Goal: Task Accomplishment & Management: Manage account settings

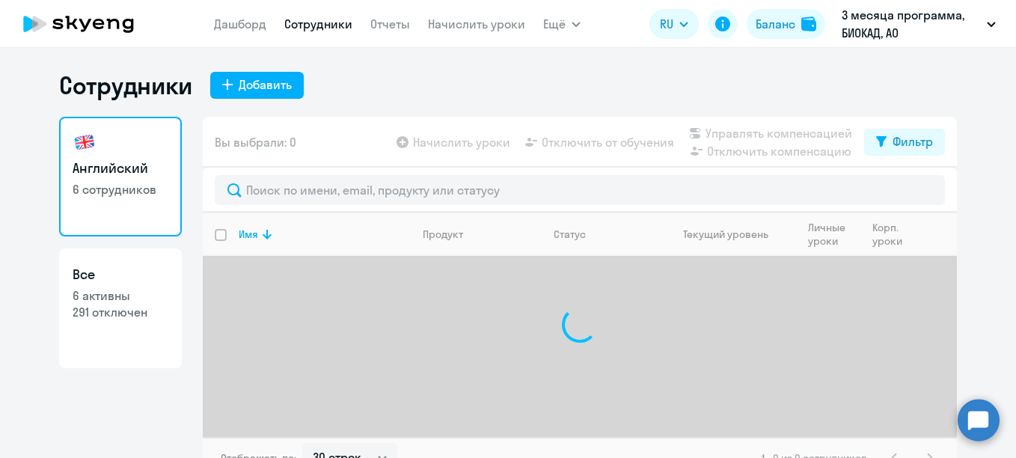
select select "30"
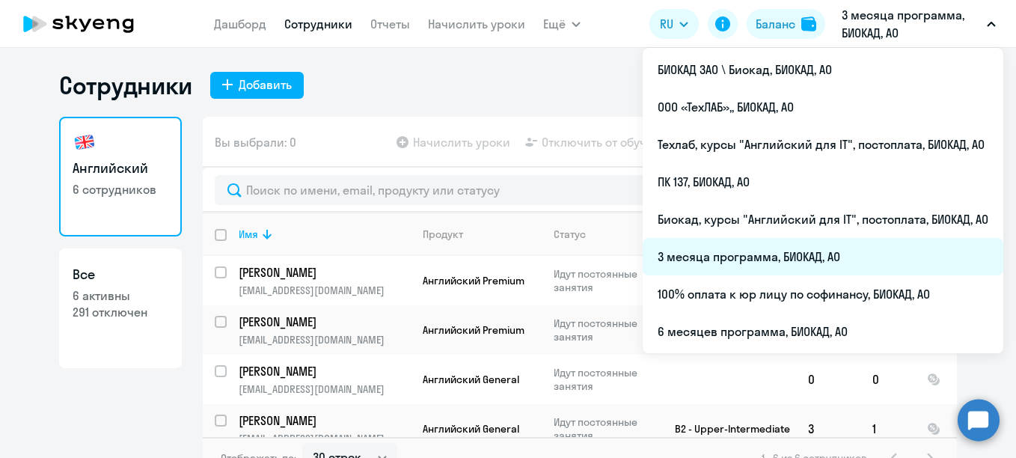
click at [714, 248] on li "3 месяца программа, БИОКАД, АО" at bounding box center [823, 256] width 361 height 37
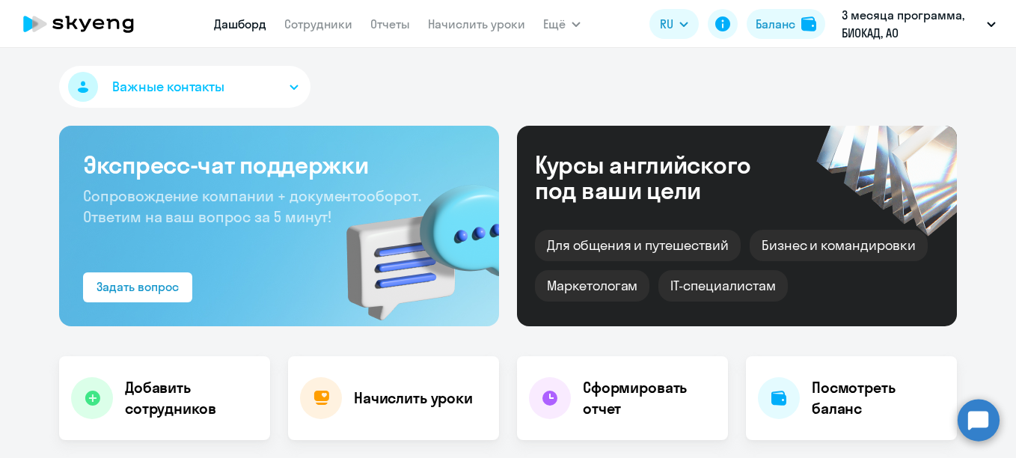
select select "30"
click at [334, 31] on app-menu-item-link "Сотрудники" at bounding box center [318, 24] width 68 height 19
click at [340, 18] on link "Сотрудники" at bounding box center [318, 23] width 68 height 15
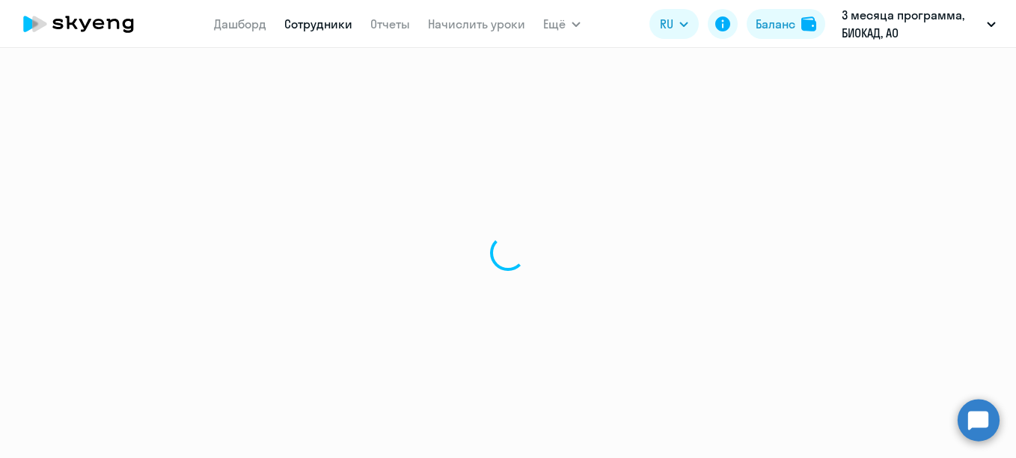
select select "30"
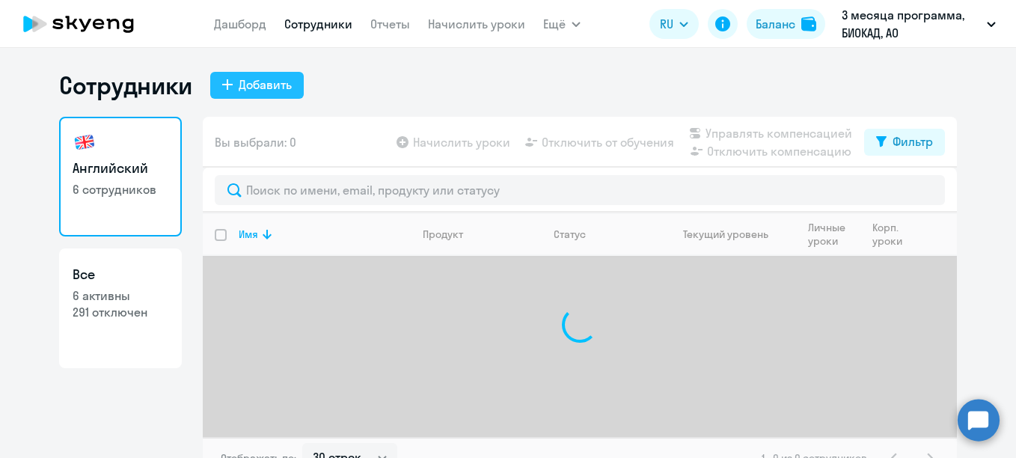
click at [266, 79] on div "Добавить" at bounding box center [265, 85] width 53 height 18
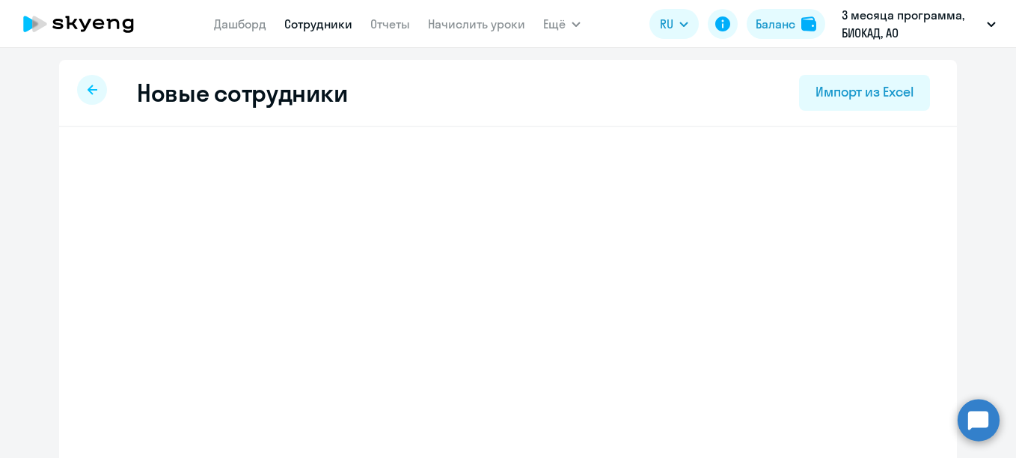
select select "english_adult_not_native_speaker"
select select "3"
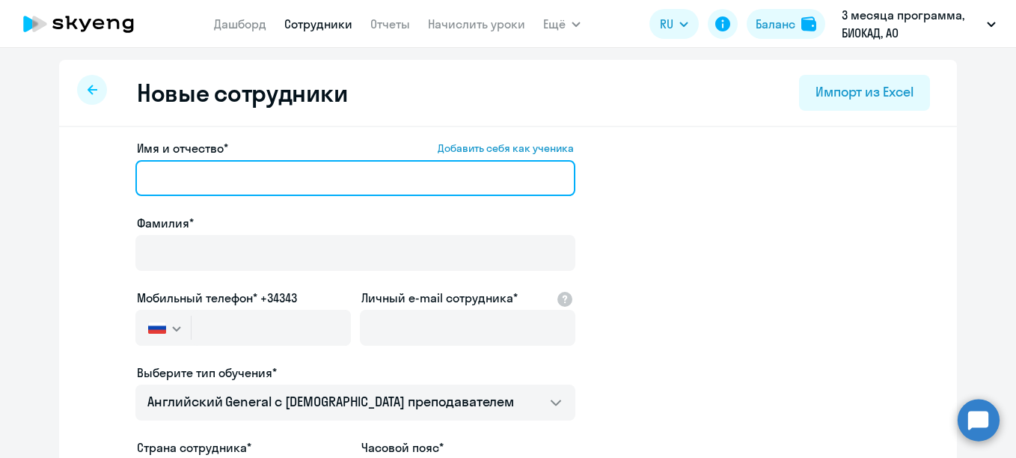
click at [153, 186] on input "Имя и отчество* Добавить себя как ученика" at bounding box center [355, 178] width 440 height 36
paste input "[PERSON_NAME]"
drag, startPoint x: 198, startPoint y: 177, endPoint x: 128, endPoint y: 159, distance: 72.4
click at [128, 159] on app-new-student-form "Имя и отчество* Добавить себя как ученика [PERSON_NAME]* Мобильный телефон* +34…" at bounding box center [508, 405] width 850 height 533
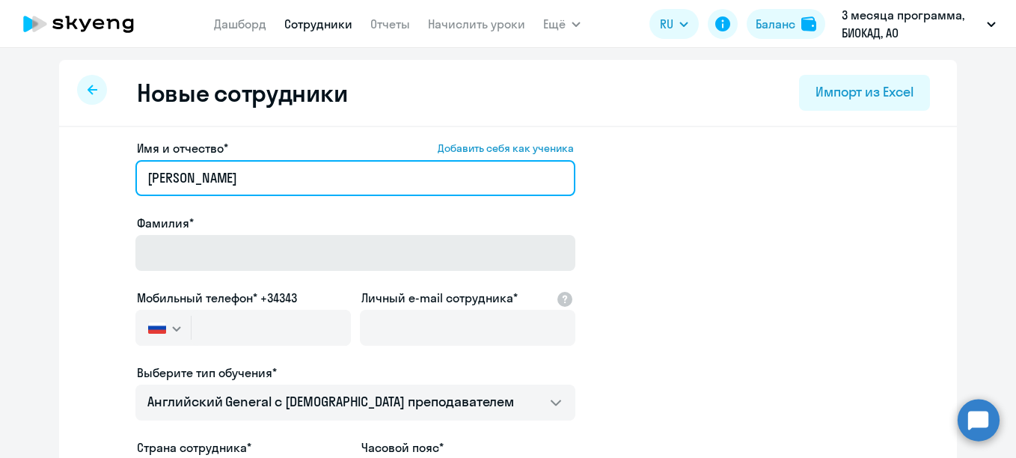
type input "[PERSON_NAME]"
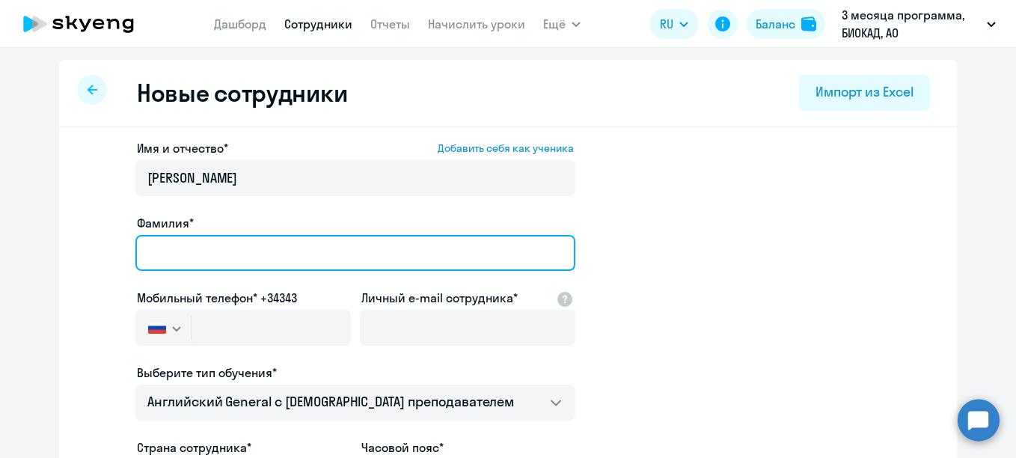
click at [272, 243] on input "Фамилия*" at bounding box center [355, 253] width 440 height 36
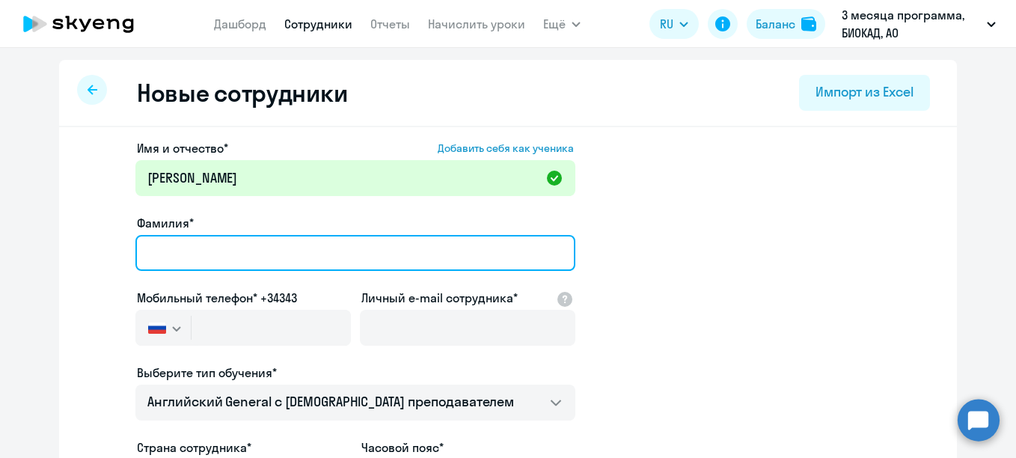
paste input "[PERSON_NAME]"
type input "[PERSON_NAME]"
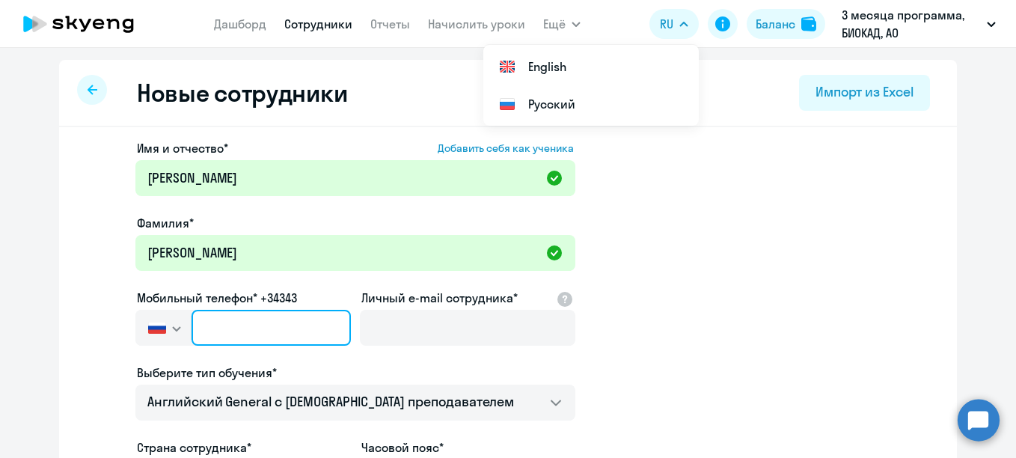
click at [219, 340] on input "text" at bounding box center [270, 328] width 159 height 36
paste input "[PHONE_NUMBER]"
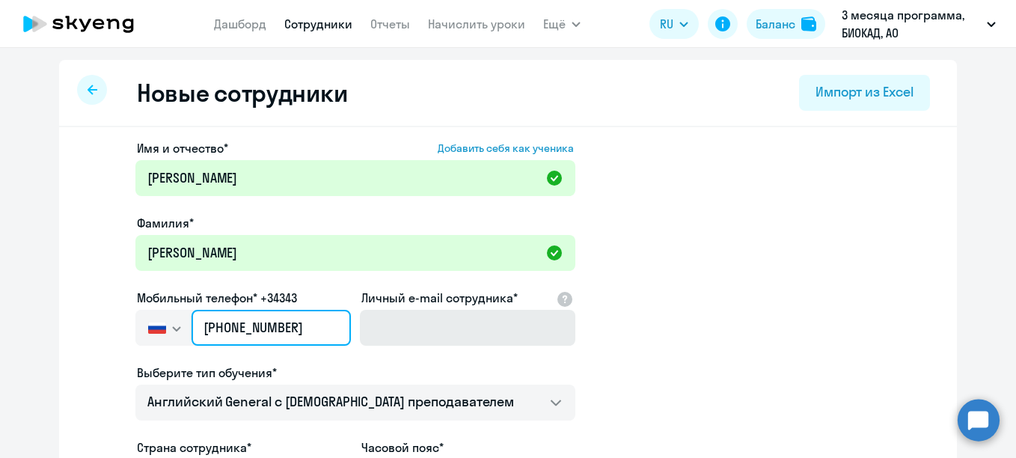
type input "[PHONE_NUMBER]"
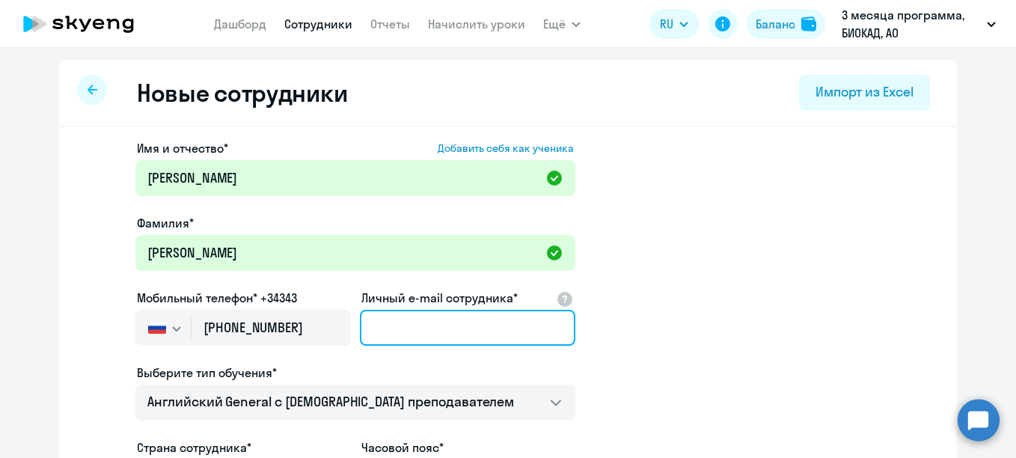
click at [397, 322] on input "Личный e-mail сотрудника*" at bounding box center [467, 328] width 215 height 36
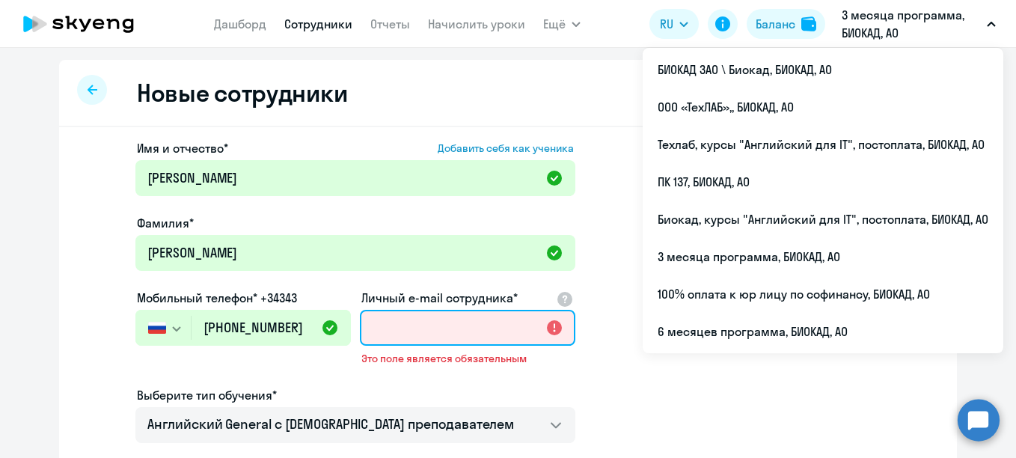
paste input "[EMAIL_ADDRESS][DOMAIN_NAME]"
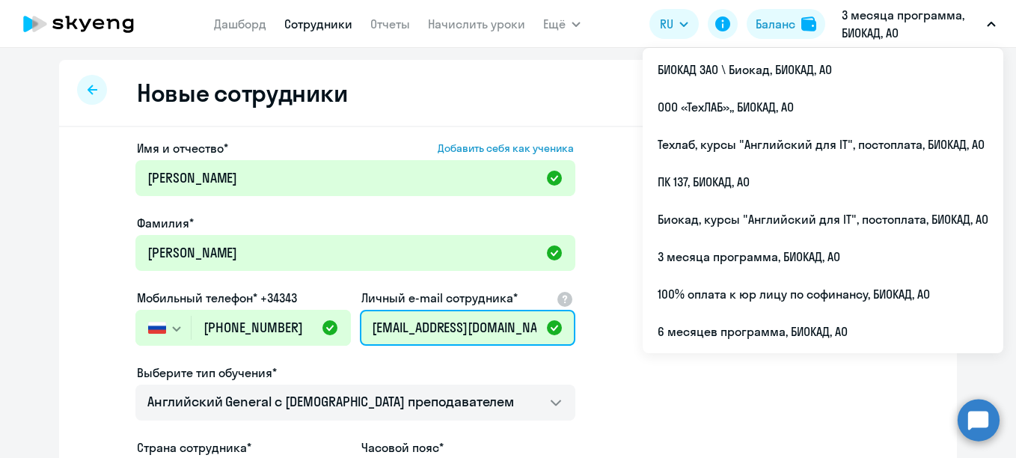
type input "[EMAIL_ADDRESS][DOMAIN_NAME]"
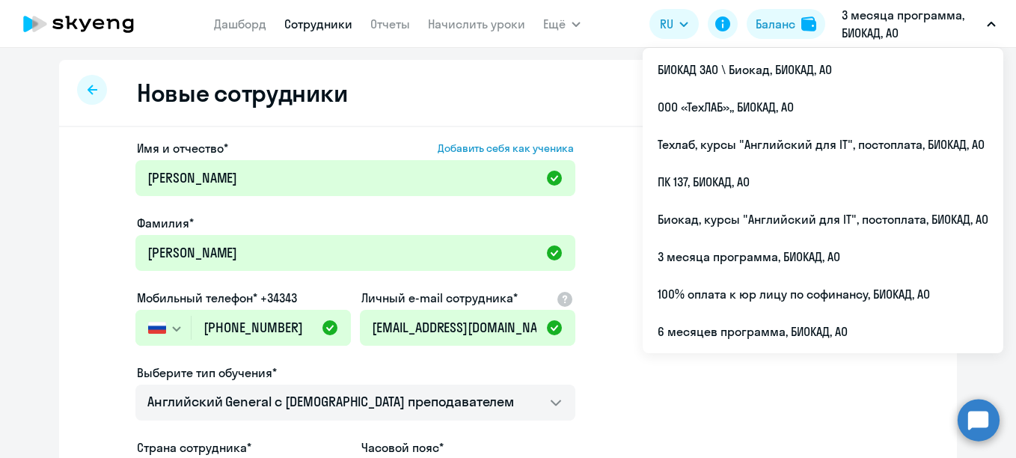
click at [634, 387] on app-new-student-form "Имя и отчество* Добавить себя как ученика [PERSON_NAME]* [PERSON_NAME] Мобильны…" at bounding box center [508, 405] width 850 height 533
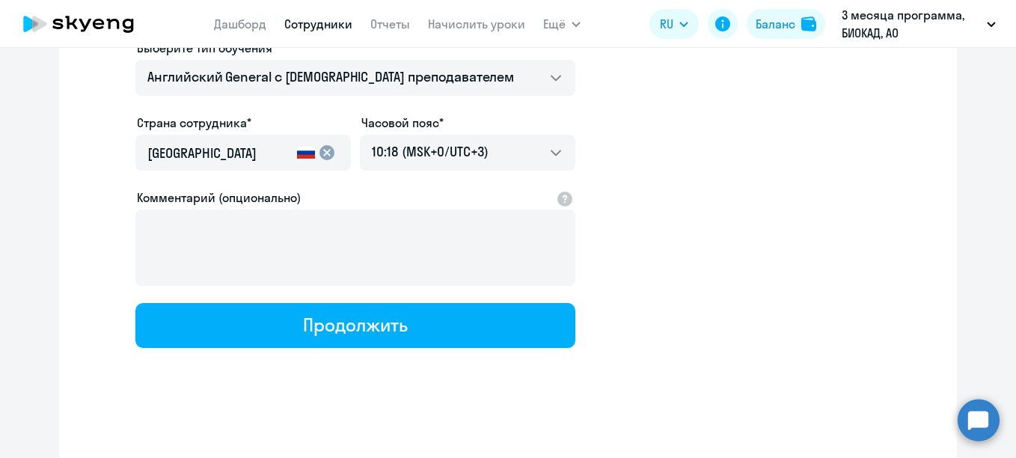
scroll to position [326, 0]
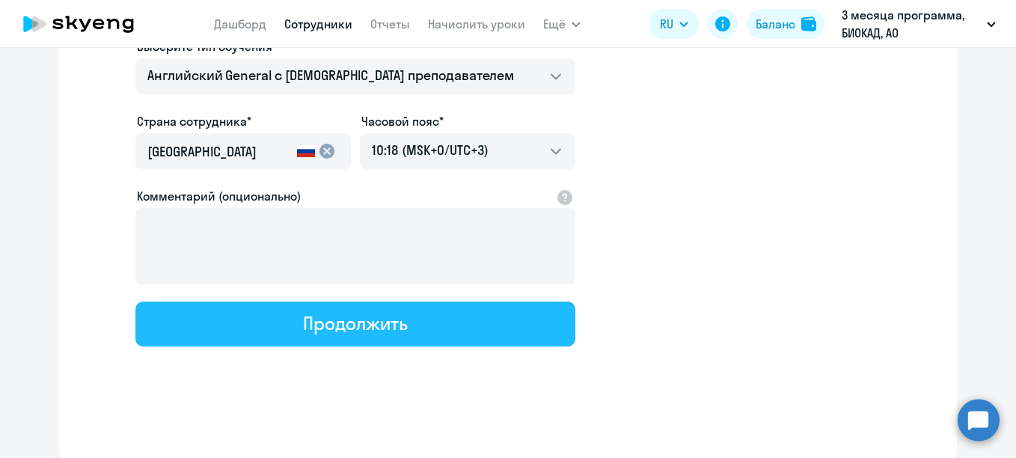
click at [425, 320] on button "Продолжить" at bounding box center [355, 323] width 440 height 45
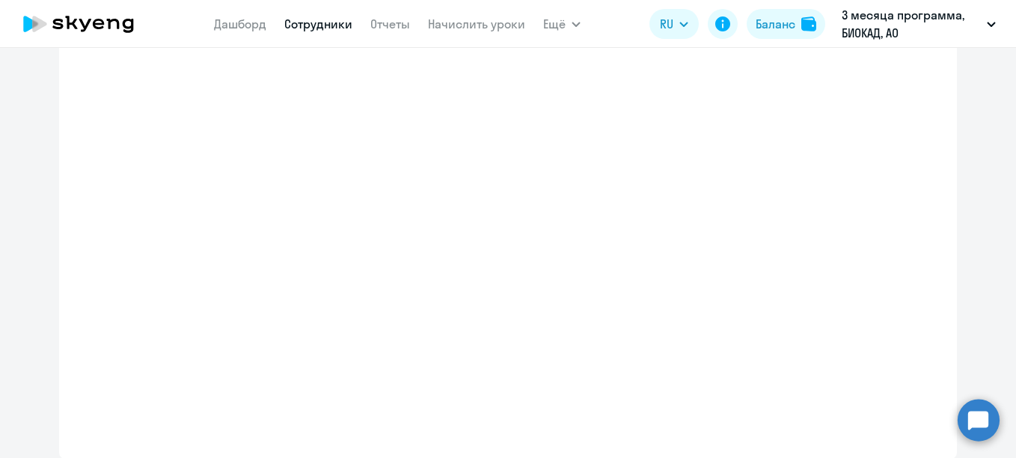
select select "english_adult_not_native_speaker"
select select "3"
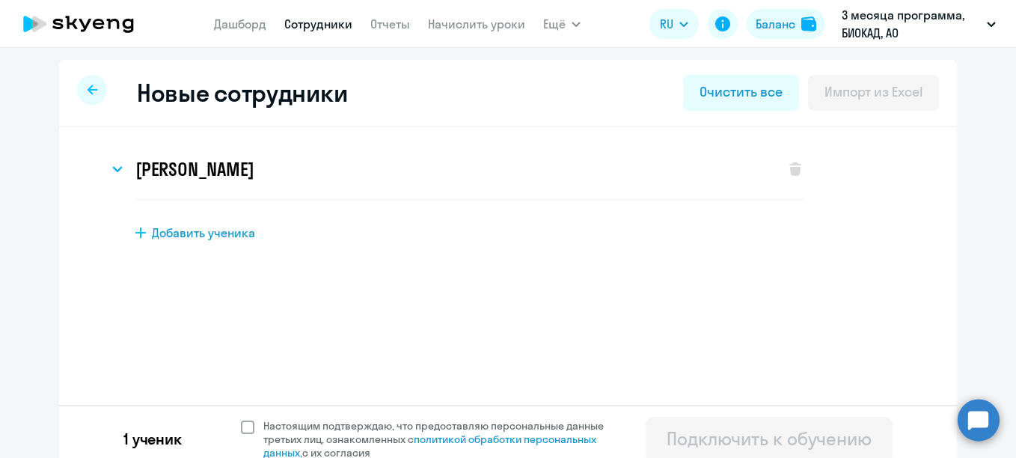
drag, startPoint x: 245, startPoint y: 428, endPoint x: 257, endPoint y: 423, distance: 13.5
click at [245, 428] on span at bounding box center [247, 426] width 13 height 13
click at [241, 419] on input "Настоящим подтверждаю, что предоставляю персональные данные третьих лиц, ознако…" at bounding box center [240, 418] width 1 height 1
checkbox input "true"
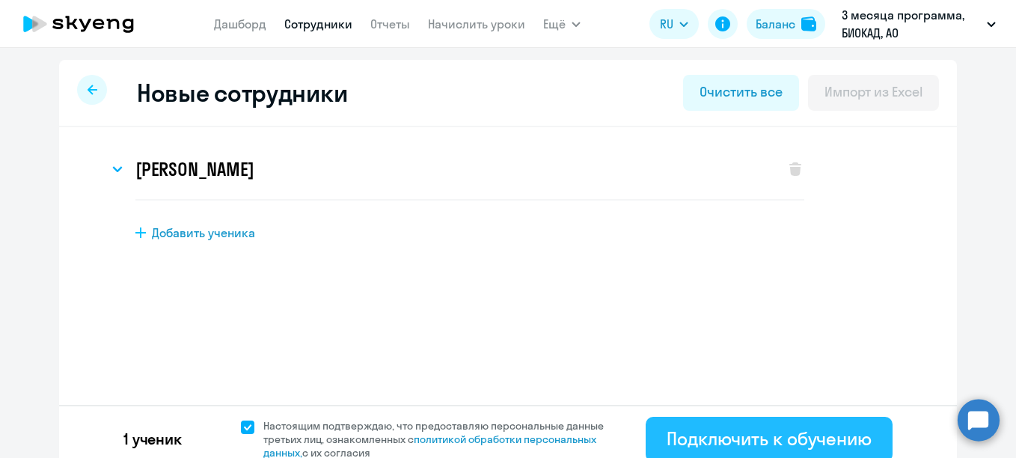
click at [747, 438] on div "Подключить к обучению" at bounding box center [769, 438] width 205 height 24
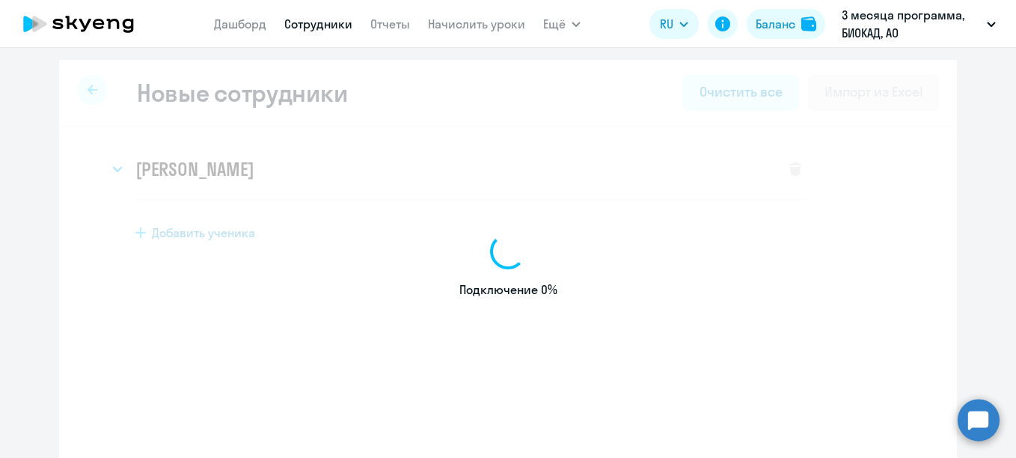
select select "english_adult_not_native_speaker"
select select "3"
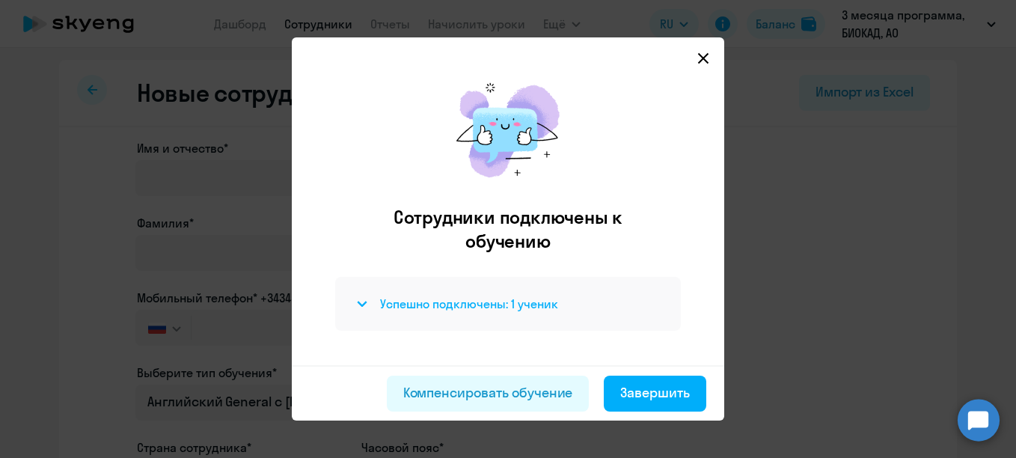
click at [474, 302] on h4 "Успешно подключены: 1 ученик" at bounding box center [469, 303] width 178 height 16
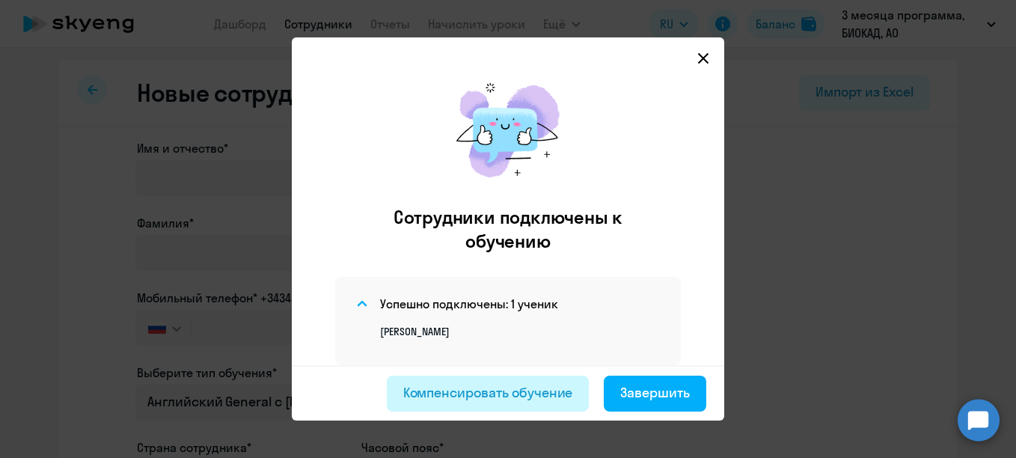
click at [491, 399] on div "Компенсировать обучение" at bounding box center [488, 392] width 170 height 19
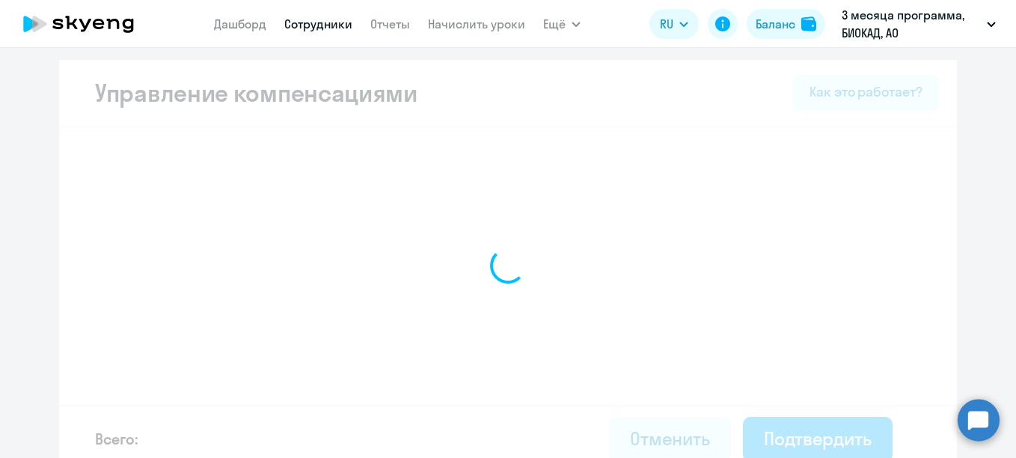
select select "MONTHLY"
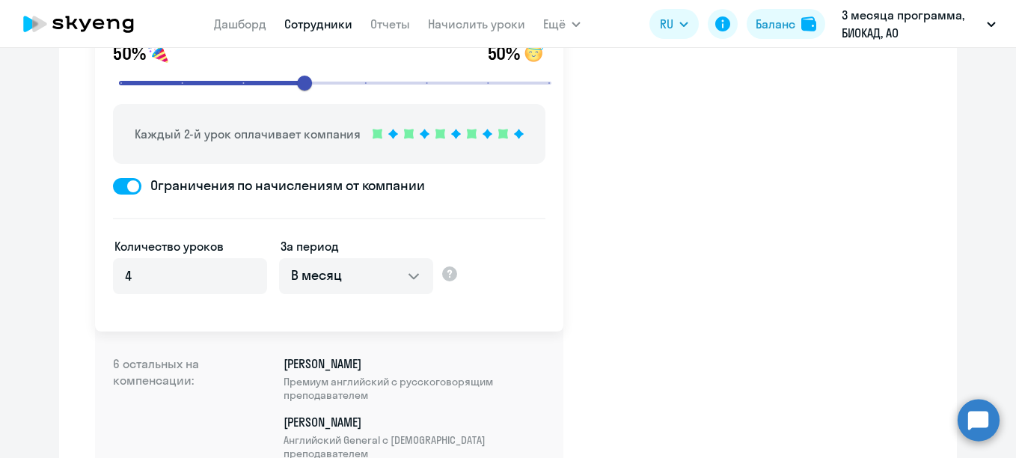
scroll to position [523, 0]
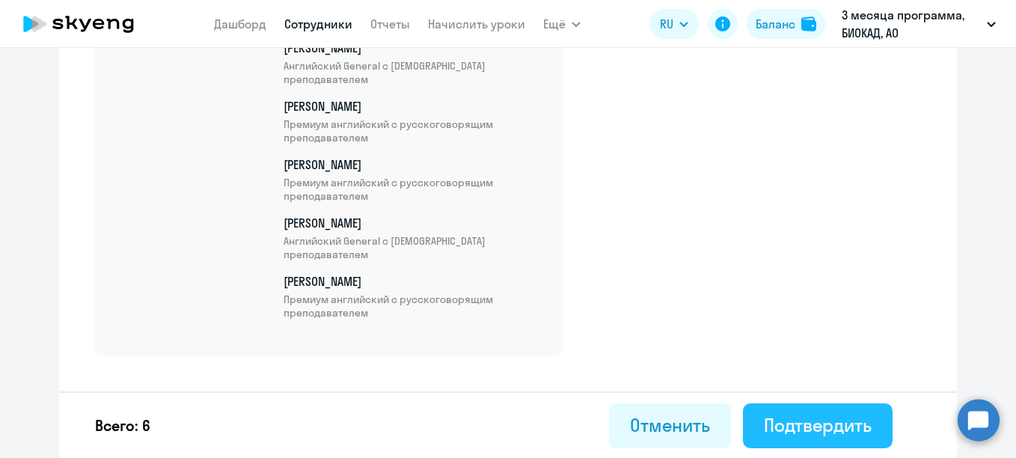
click at [818, 420] on div "Подтвердить" at bounding box center [818, 425] width 108 height 24
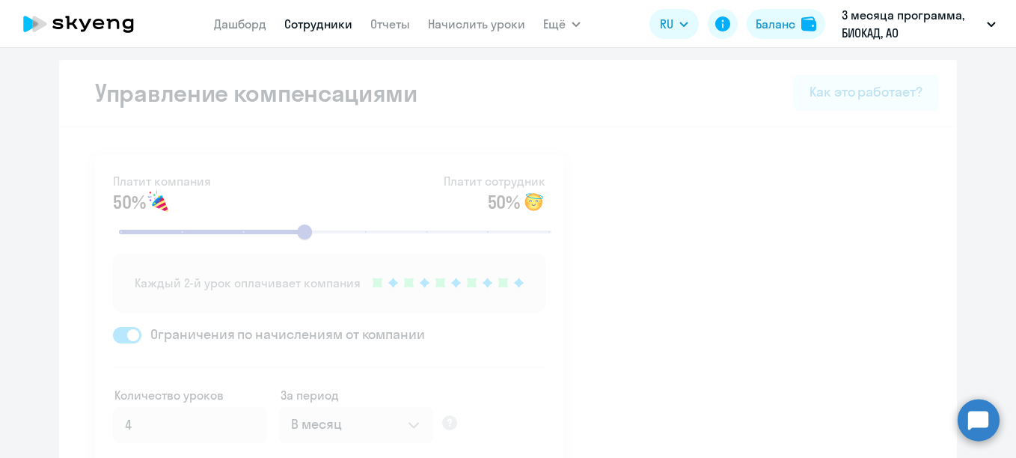
select select "30"
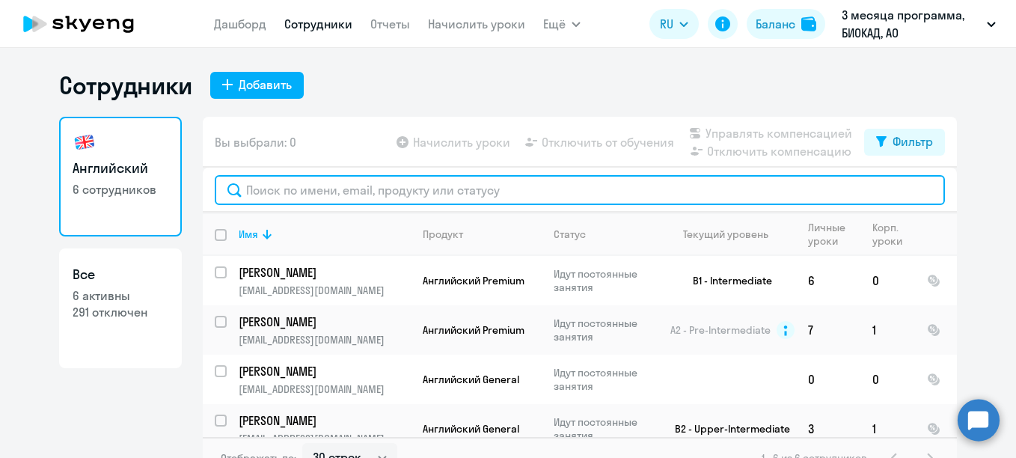
click at [287, 194] on input "text" at bounding box center [580, 190] width 730 height 30
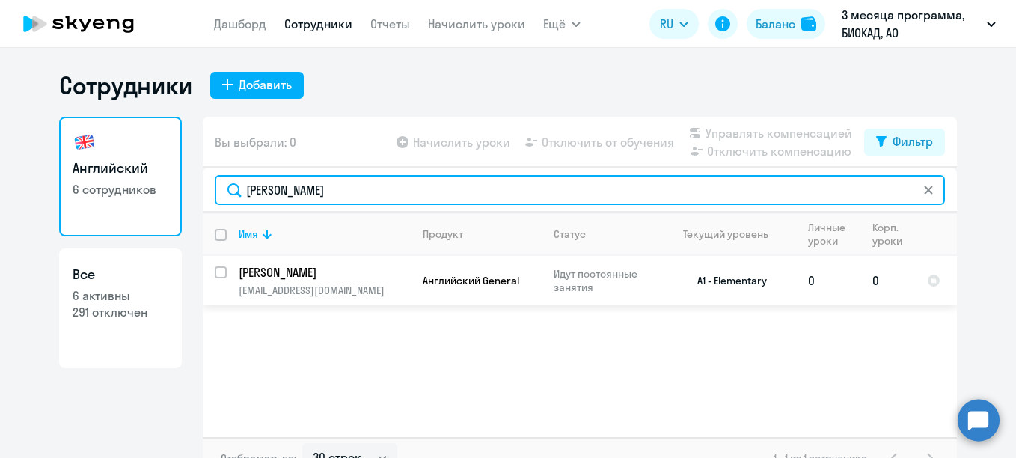
type input "[PERSON_NAME]"
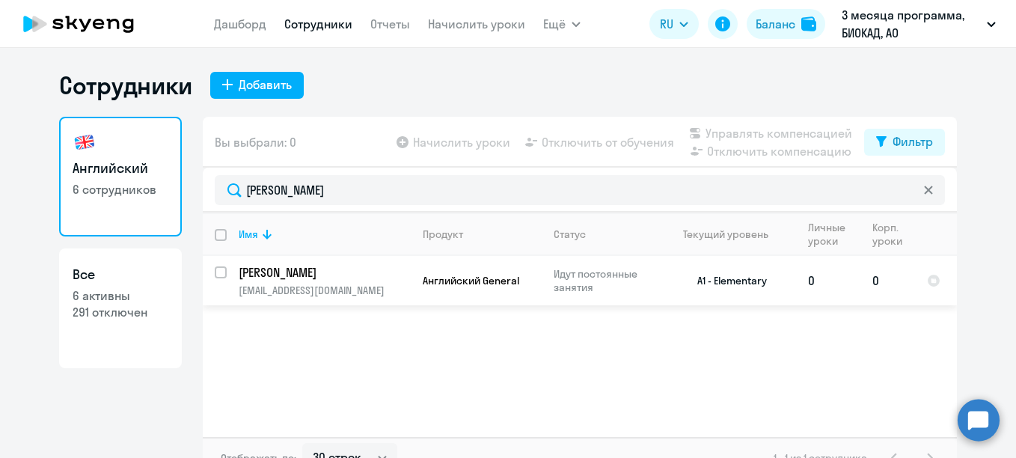
click at [207, 273] on div at bounding box center [221, 272] width 36 height 36
checkbox input "true"
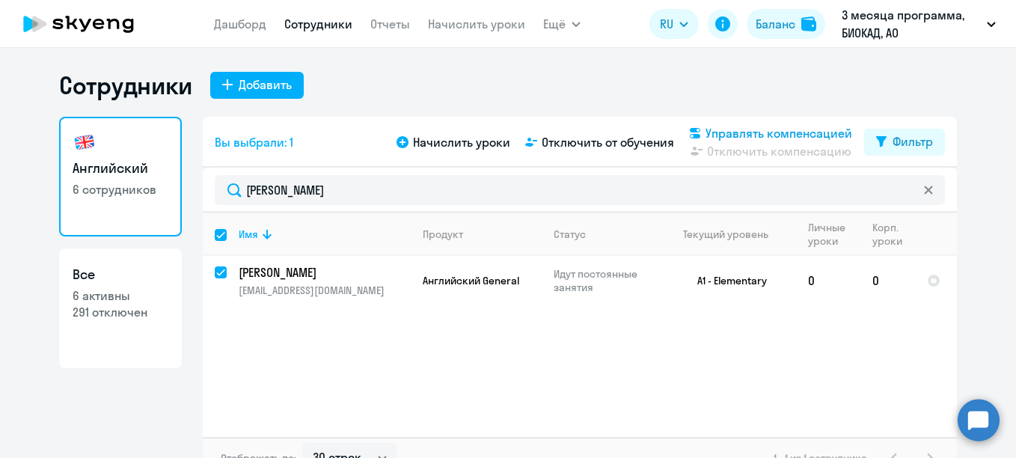
click at [738, 139] on span "Управлять компенсацией" at bounding box center [778, 133] width 147 height 18
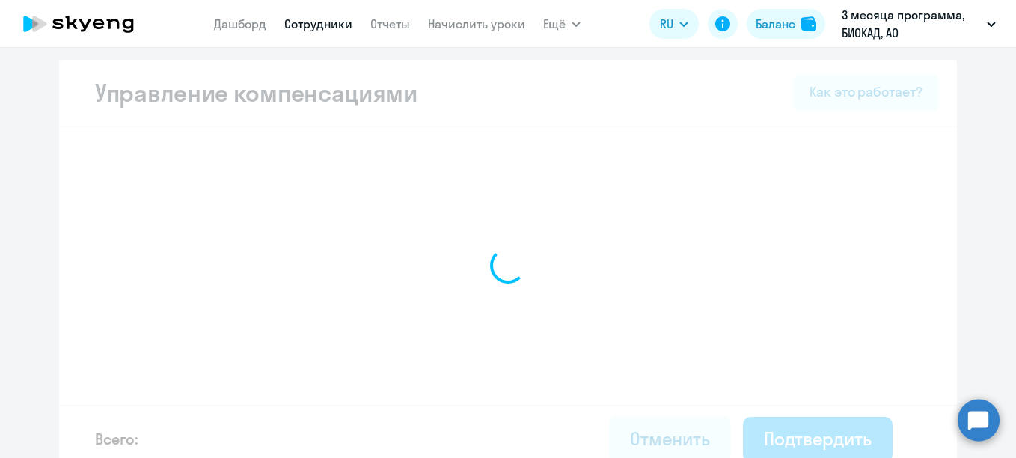
select select "MONTHLY"
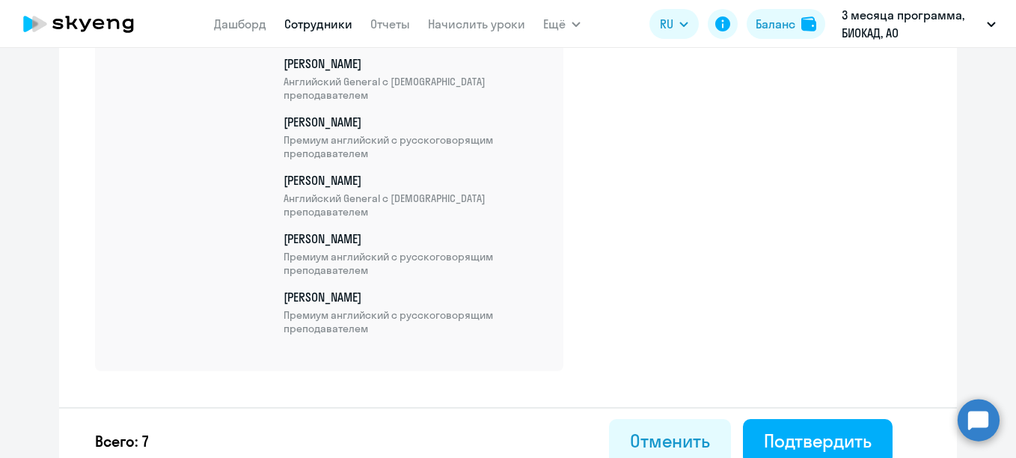
scroll to position [631, 0]
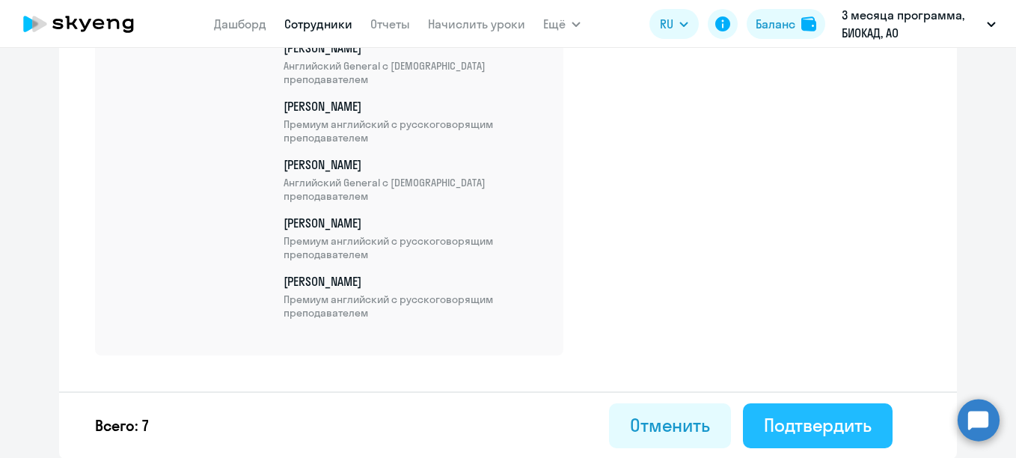
click at [794, 439] on button "Подтвердить" at bounding box center [818, 425] width 150 height 45
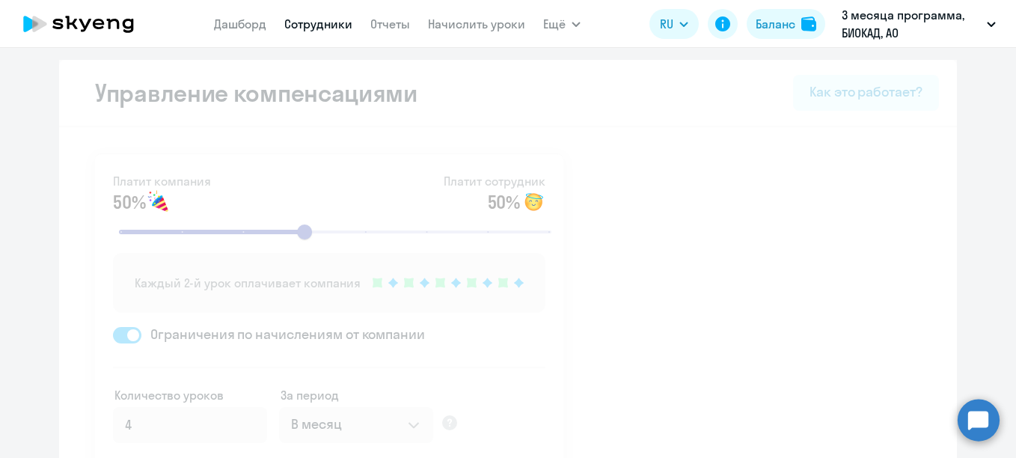
select select "30"
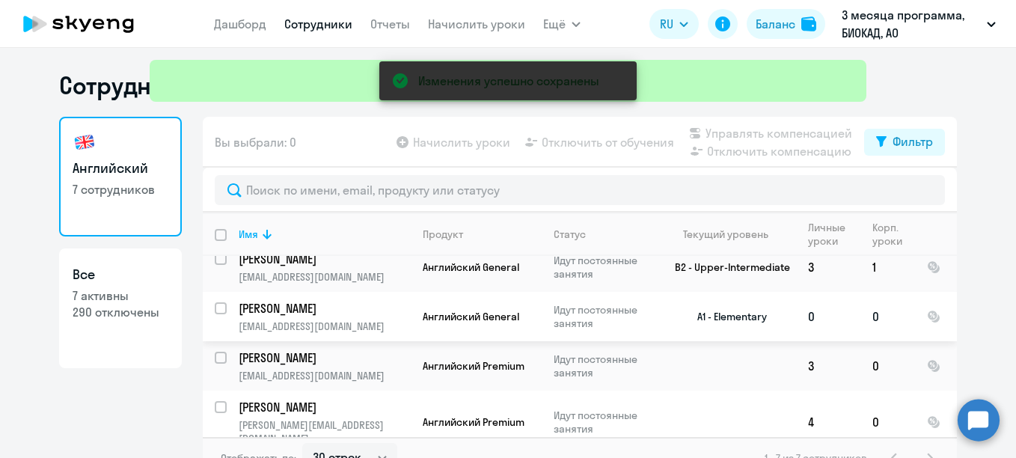
scroll to position [165, 0]
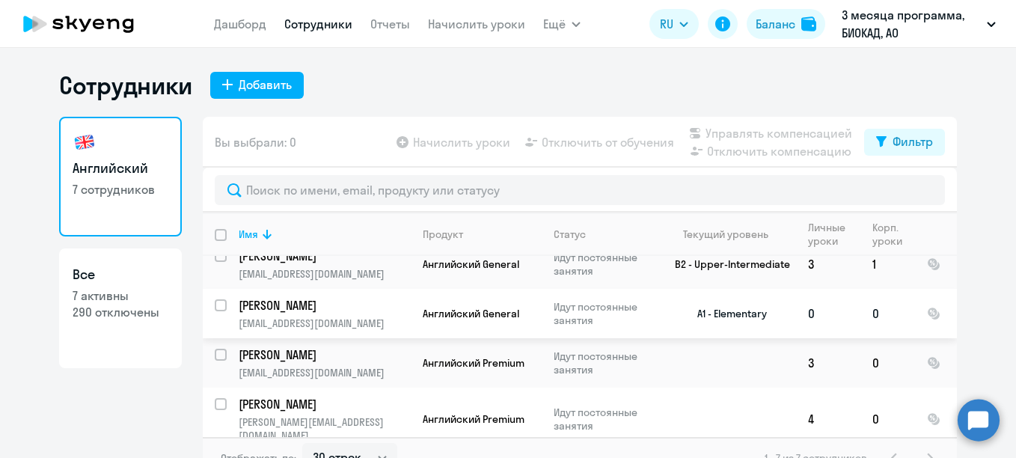
click at [320, 303] on p "[PERSON_NAME]" at bounding box center [323, 305] width 169 height 16
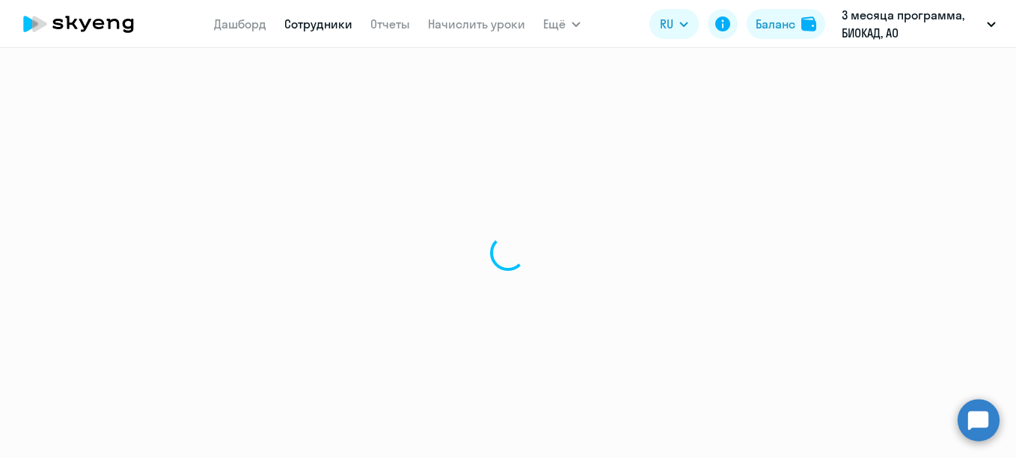
select select "english"
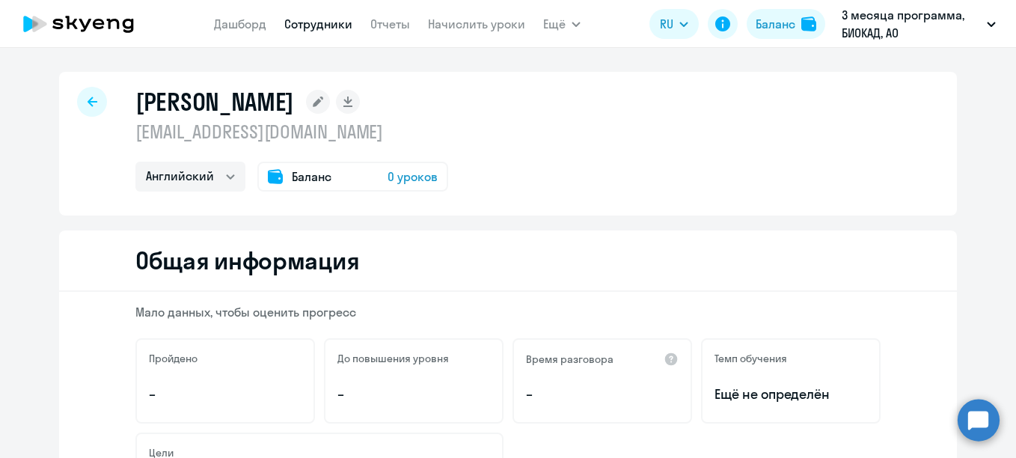
click at [92, 109] on div at bounding box center [92, 102] width 30 height 30
select select "30"
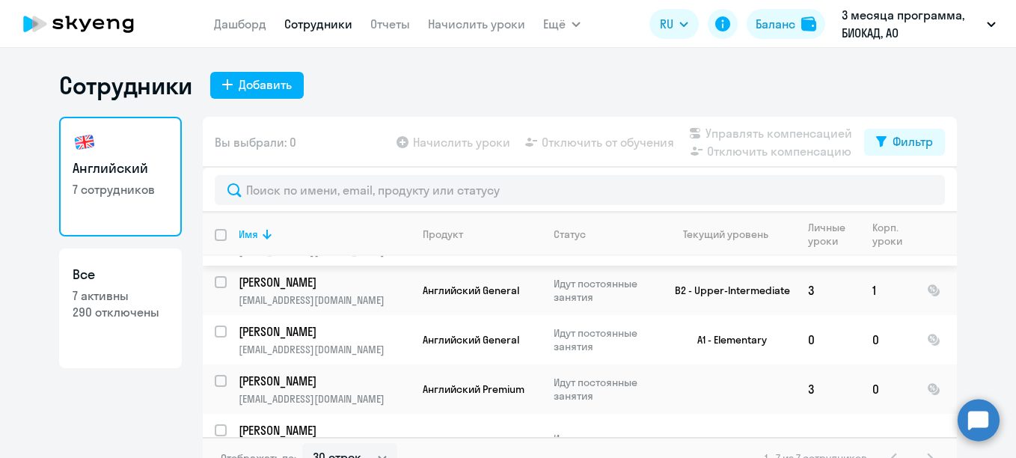
scroll to position [150, 0]
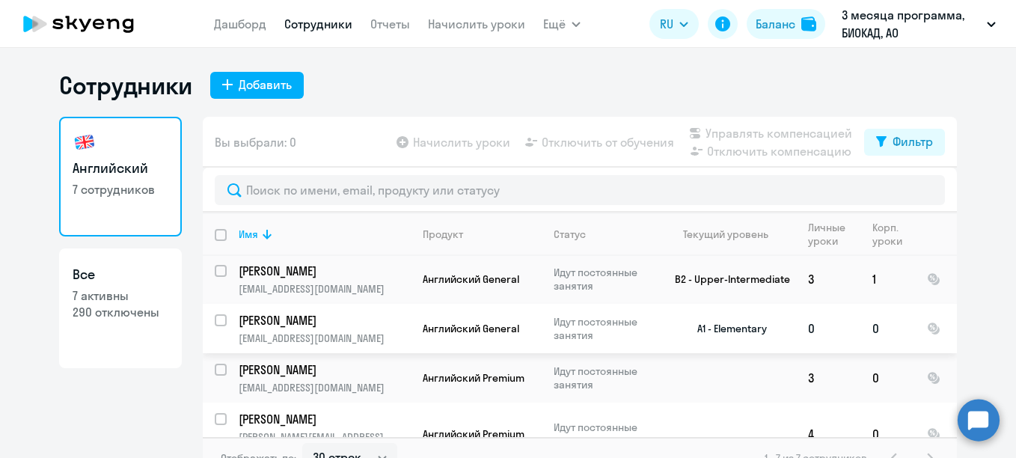
click at [215, 316] on input "select row 38614294" at bounding box center [230, 329] width 30 height 30
checkbox input "true"
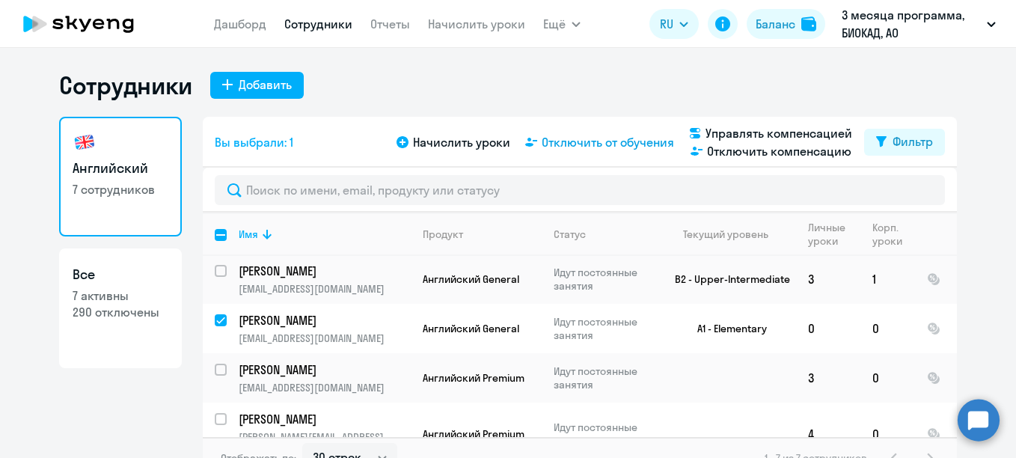
click at [604, 144] on span "Отключить от обучения" at bounding box center [608, 142] width 132 height 18
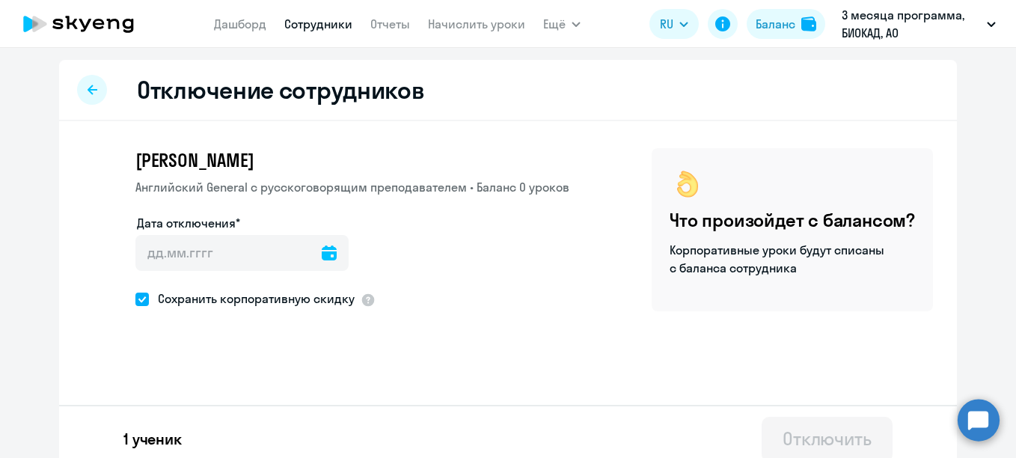
click at [322, 259] on icon at bounding box center [329, 252] width 15 height 15
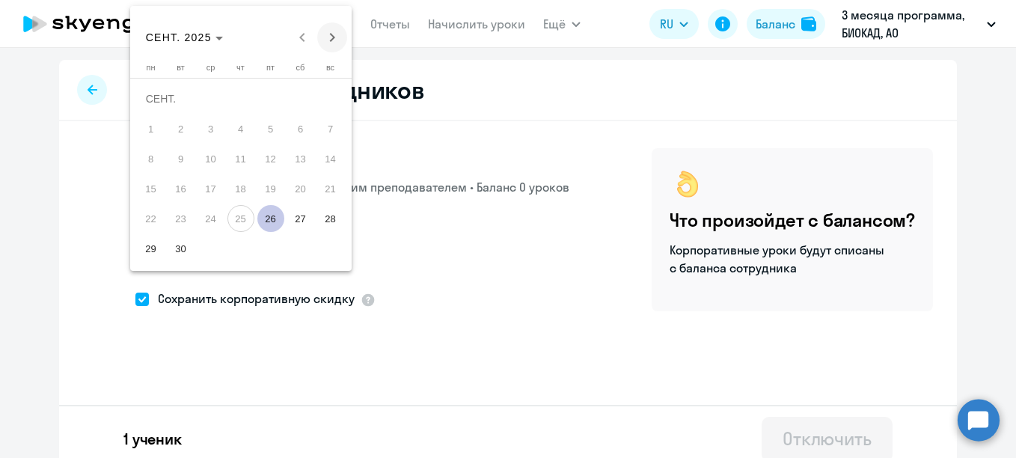
click at [328, 35] on span "Next month" at bounding box center [332, 37] width 30 height 30
click at [298, 46] on span "Previous month" at bounding box center [302, 37] width 30 height 30
click at [335, 37] on span "Next month" at bounding box center [332, 37] width 30 height 30
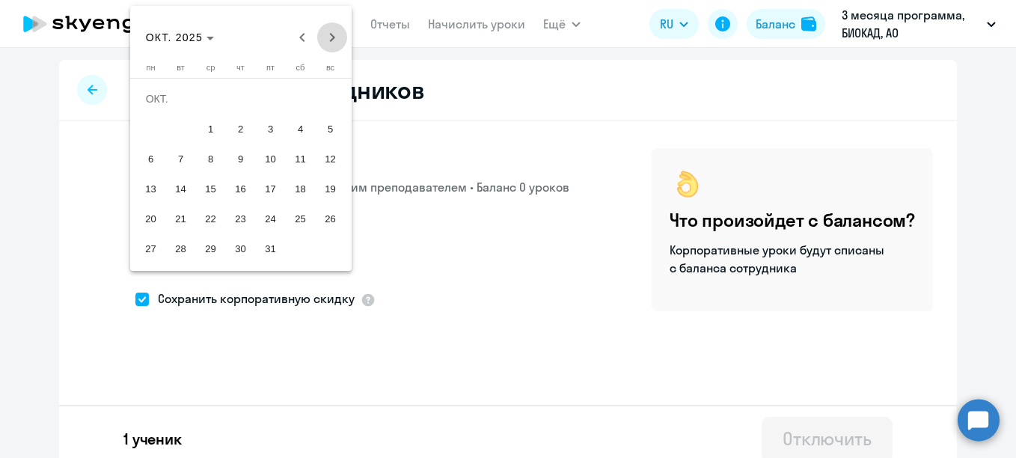
click at [325, 35] on span "Next month" at bounding box center [332, 37] width 30 height 30
click at [333, 126] on span "9" at bounding box center [330, 128] width 27 height 27
type input "[DATE]"
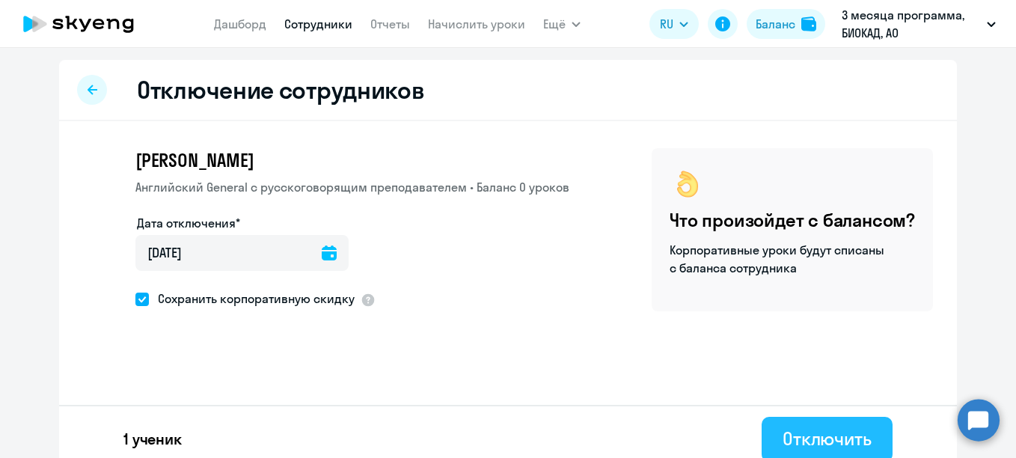
click at [795, 443] on div "Отключить" at bounding box center [826, 438] width 89 height 24
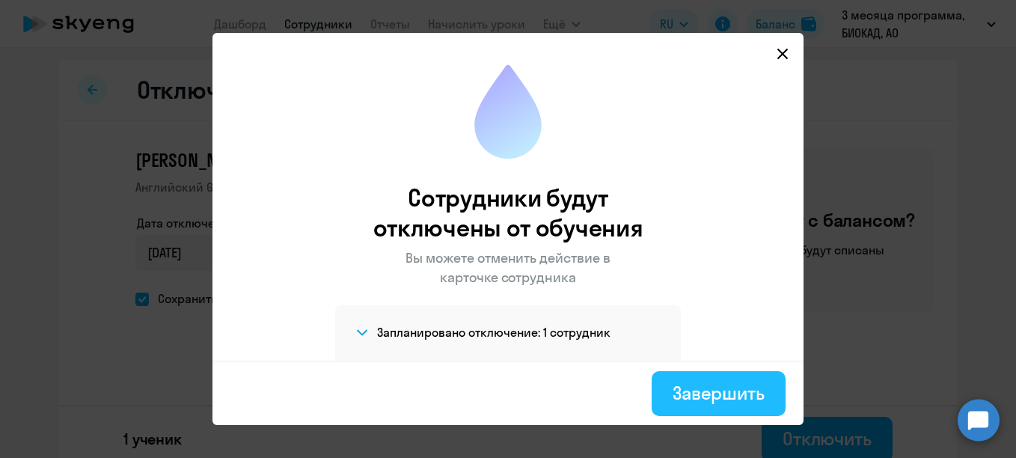
click at [695, 387] on div "Завершить" at bounding box center [718, 393] width 92 height 24
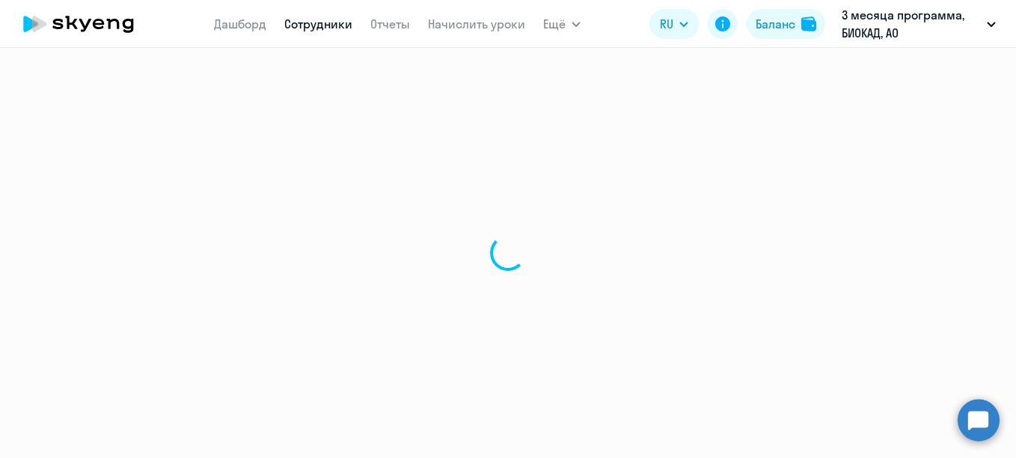
select select "30"
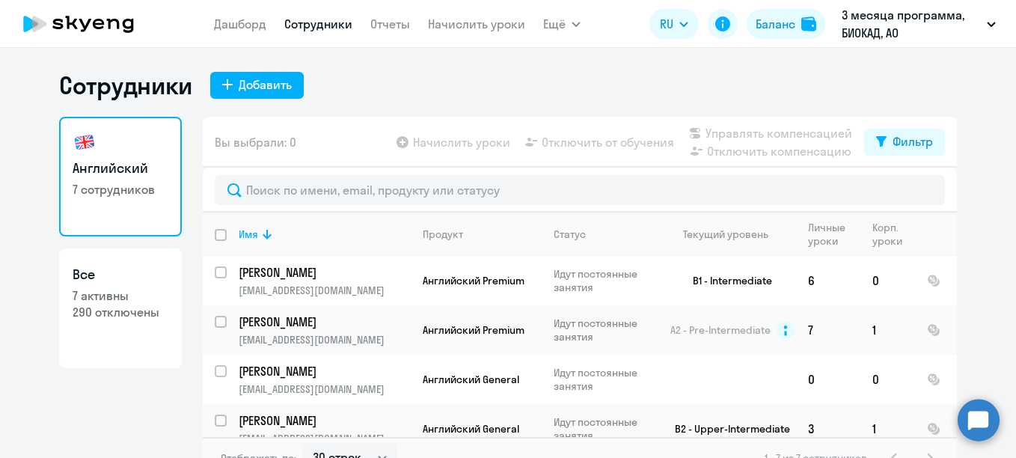
click at [652, 58] on div "Сотрудники Добавить Английский 7 сотрудников Все 7 активны 290 отключены Вы выб…" at bounding box center [508, 253] width 1016 height 410
